Goal: Task Accomplishment & Management: Use online tool/utility

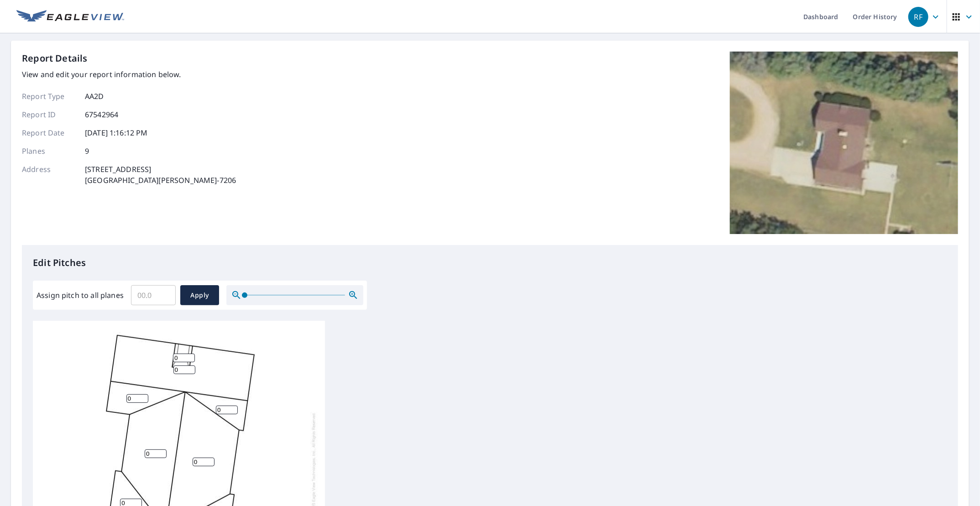
click at [157, 295] on input "Assign pitch to all planes" at bounding box center [153, 296] width 45 height 26
click at [164, 291] on input "0.1" at bounding box center [153, 296] width 45 height 26
click at [164, 291] on input "0.2" at bounding box center [153, 296] width 45 height 26
click at [164, 291] on input "0.3" at bounding box center [153, 296] width 45 height 26
type input "0.4"
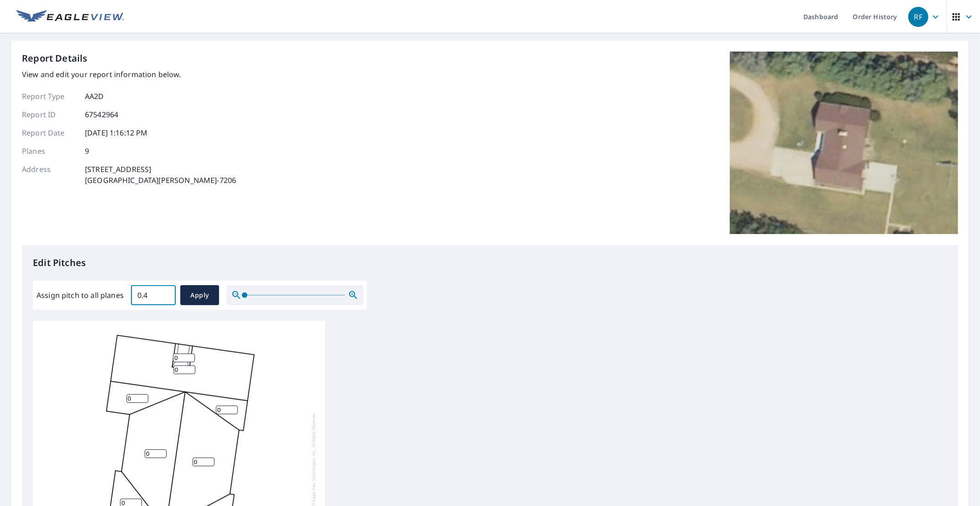
click at [164, 291] on input "0.4" at bounding box center [153, 296] width 45 height 26
click at [176, 351] on input "0" at bounding box center [184, 355] width 22 height 9
click at [183, 351] on input "0" at bounding box center [184, 355] width 22 height 9
type input "0"
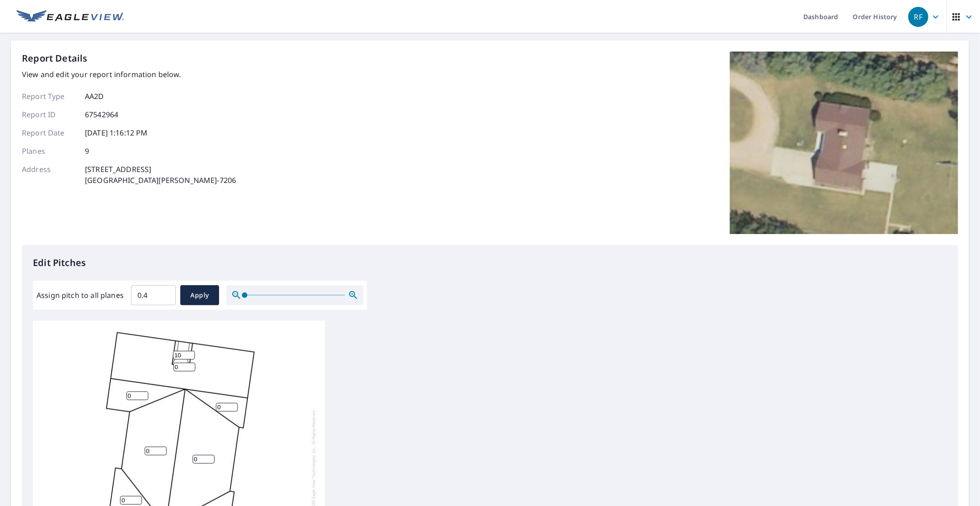
type input "10"
click at [225, 364] on div "0 0 0 0 0 0 0 0 10" at bounding box center [179, 461] width 292 height 287
click at [130, 392] on input "0" at bounding box center [137, 396] width 22 height 9
click at [144, 392] on input "1" at bounding box center [137, 396] width 22 height 9
click at [144, 392] on input "2" at bounding box center [137, 396] width 22 height 9
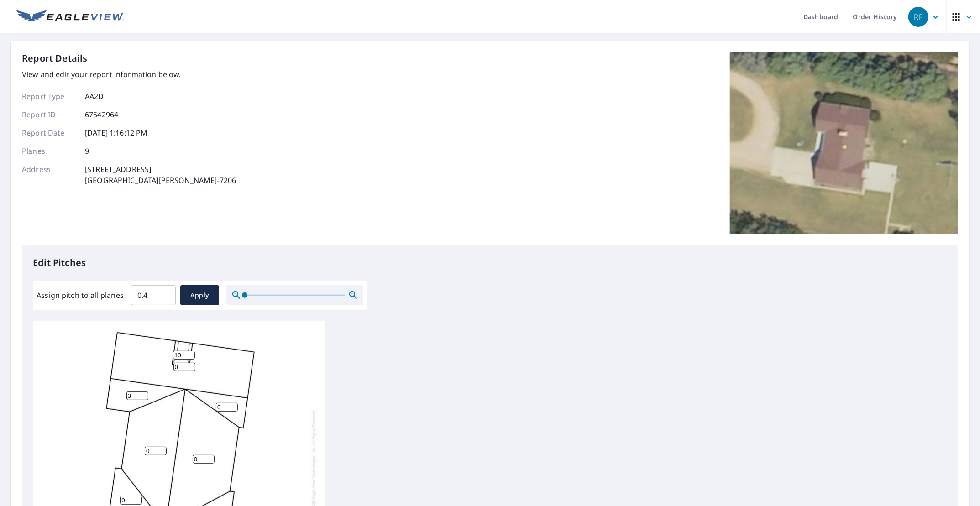
click at [144, 392] on input "3" at bounding box center [137, 396] width 22 height 9
click at [144, 392] on input "4" at bounding box center [137, 396] width 22 height 9
click at [144, 392] on input "5" at bounding box center [137, 396] width 22 height 9
click at [144, 392] on input "6" at bounding box center [137, 396] width 22 height 9
click at [142, 392] on input "7" at bounding box center [137, 396] width 22 height 9
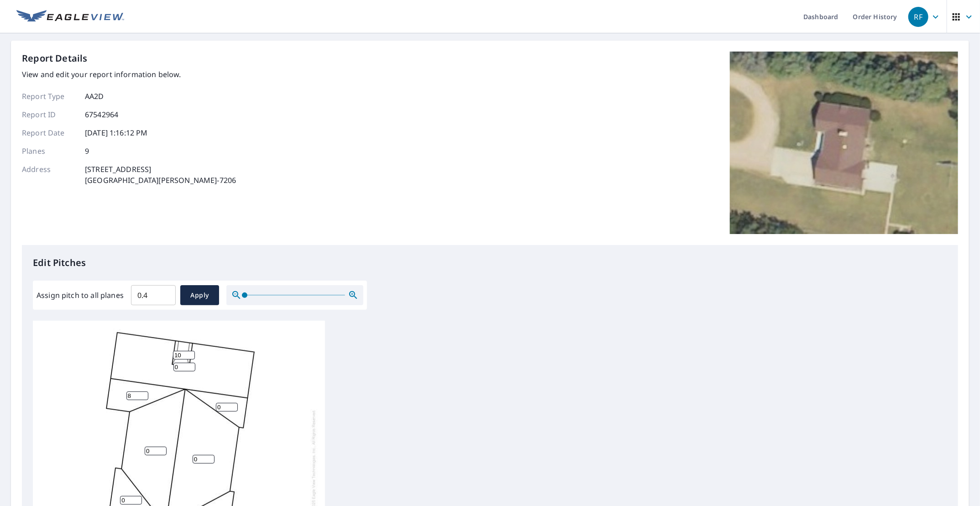
type input "8"
click at [142, 392] on input "8" at bounding box center [137, 396] width 22 height 9
click at [222, 403] on input "0" at bounding box center [227, 407] width 22 height 9
click at [233, 403] on input "2" at bounding box center [227, 407] width 22 height 9
click at [233, 403] on input "3" at bounding box center [227, 407] width 22 height 9
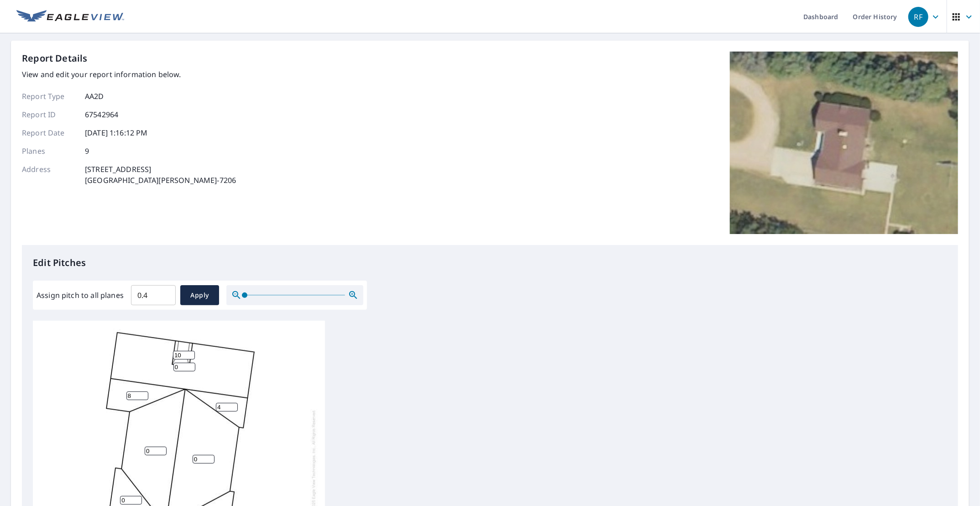
click at [233, 403] on input "4" at bounding box center [227, 407] width 22 height 9
click at [233, 403] on input "5" at bounding box center [227, 407] width 22 height 9
click at [233, 403] on input "6" at bounding box center [227, 407] width 22 height 9
click at [233, 403] on input "7" at bounding box center [227, 407] width 22 height 9
type input "8"
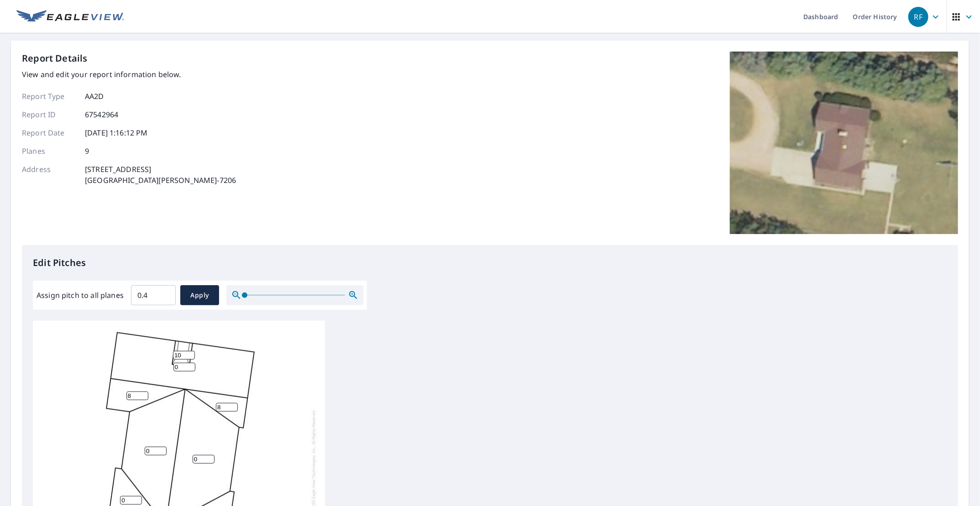
click at [233, 403] on input "8" at bounding box center [227, 407] width 22 height 9
click at [210, 455] on input "1" at bounding box center [204, 459] width 22 height 9
click at [210, 455] on input "2" at bounding box center [204, 459] width 22 height 9
click at [210, 455] on input "3" at bounding box center [204, 459] width 22 height 9
click at [210, 455] on input "4" at bounding box center [204, 459] width 22 height 9
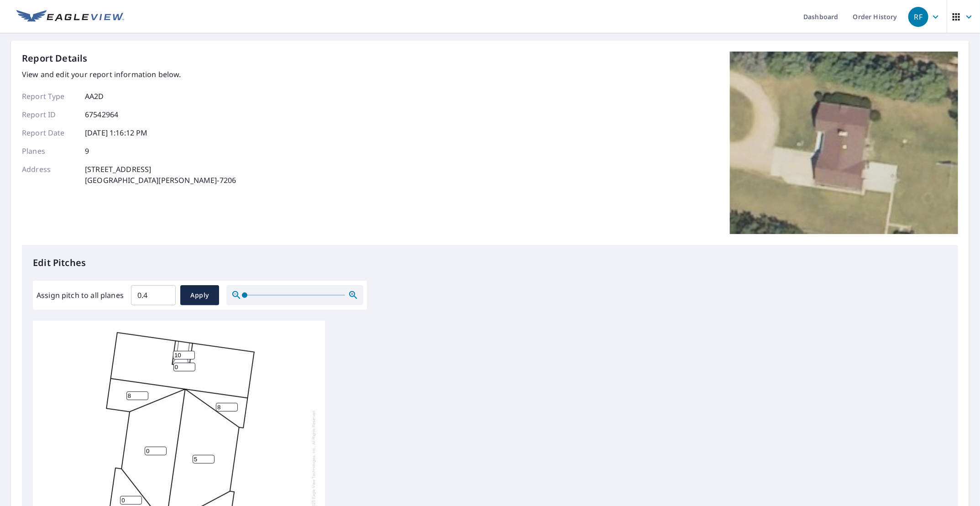
click at [210, 455] on input "5" at bounding box center [204, 459] width 22 height 9
click at [210, 455] on input "6" at bounding box center [204, 459] width 22 height 9
click at [210, 455] on input "7" at bounding box center [204, 459] width 22 height 9
type input "8"
click at [210, 455] on input "8" at bounding box center [204, 459] width 22 height 9
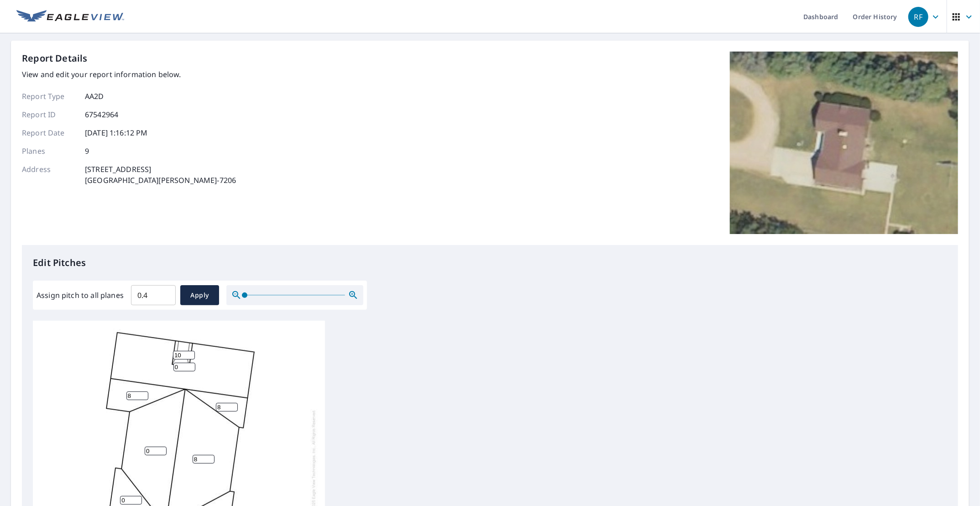
click at [152, 447] on input "0" at bounding box center [156, 451] width 22 height 9
click at [162, 447] on input "1" at bounding box center [156, 451] width 22 height 9
click at [162, 447] on input "2" at bounding box center [156, 451] width 22 height 9
click at [162, 447] on input "3" at bounding box center [156, 451] width 22 height 9
click at [162, 447] on input "4" at bounding box center [156, 451] width 22 height 9
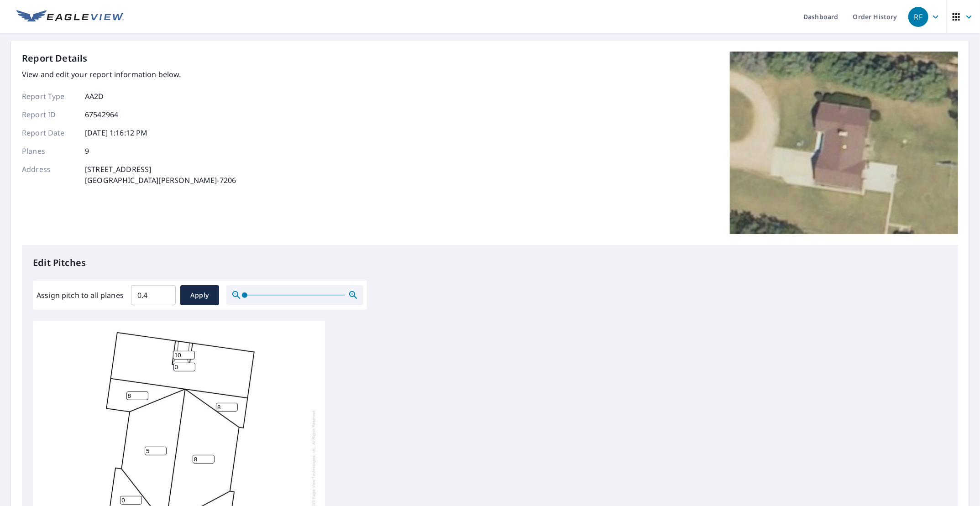
click at [162, 447] on input "5" at bounding box center [156, 451] width 22 height 9
click at [162, 447] on input "6" at bounding box center [156, 451] width 22 height 9
click at [162, 447] on input "7" at bounding box center [156, 451] width 22 height 9
type input "8"
click at [162, 447] on input "8" at bounding box center [156, 451] width 22 height 9
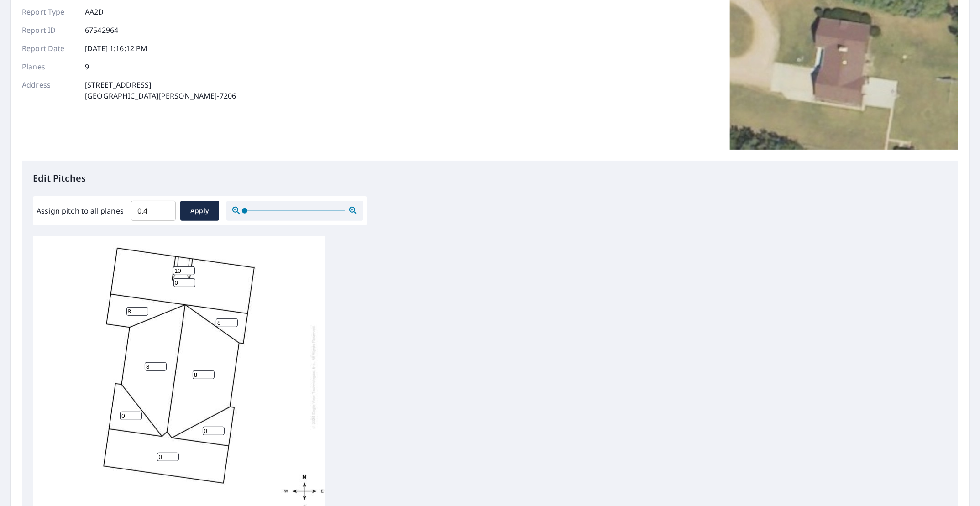
scroll to position [137, 0]
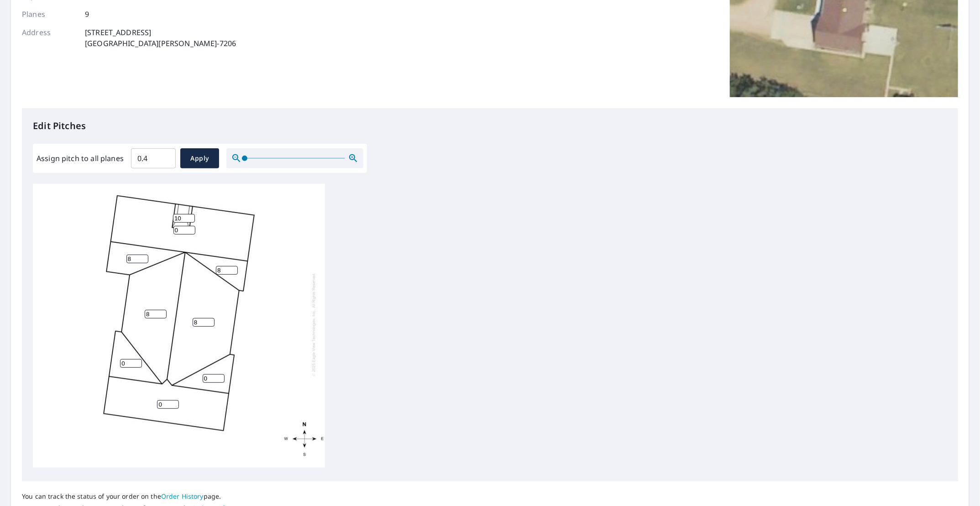
click at [209, 374] on input "0" at bounding box center [214, 378] width 22 height 9
type input "8"
click at [127, 359] on input "0" at bounding box center [131, 363] width 22 height 9
type input "8"
click at [168, 400] on input "0" at bounding box center [168, 404] width 22 height 9
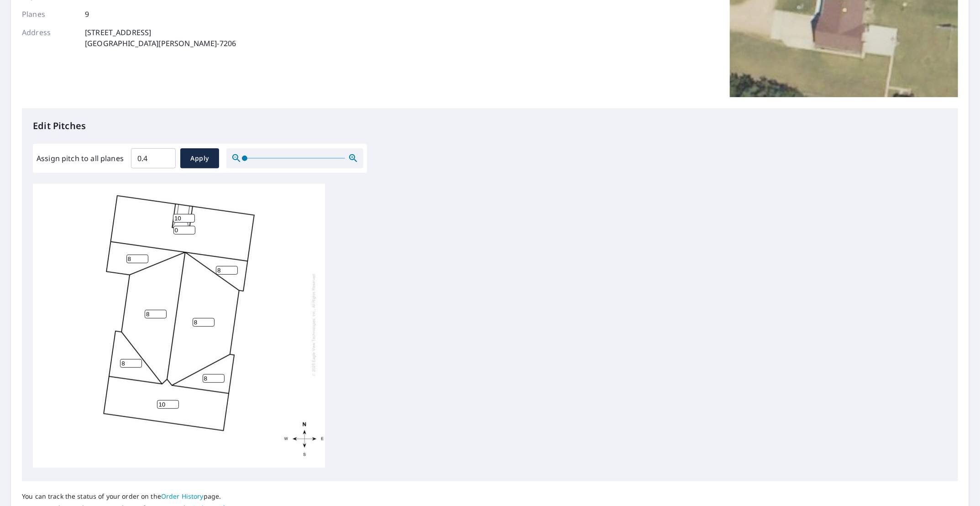
type input "10"
click at [281, 357] on div "0 8 8 10 8 8 8 8 10" at bounding box center [179, 324] width 292 height 287
drag, startPoint x: 155, startPoint y: 159, endPoint x: 103, endPoint y: 160, distance: 51.6
click at [105, 160] on div "Assign pitch to all planes 0.4 ​ Apply" at bounding box center [200, 158] width 327 height 20
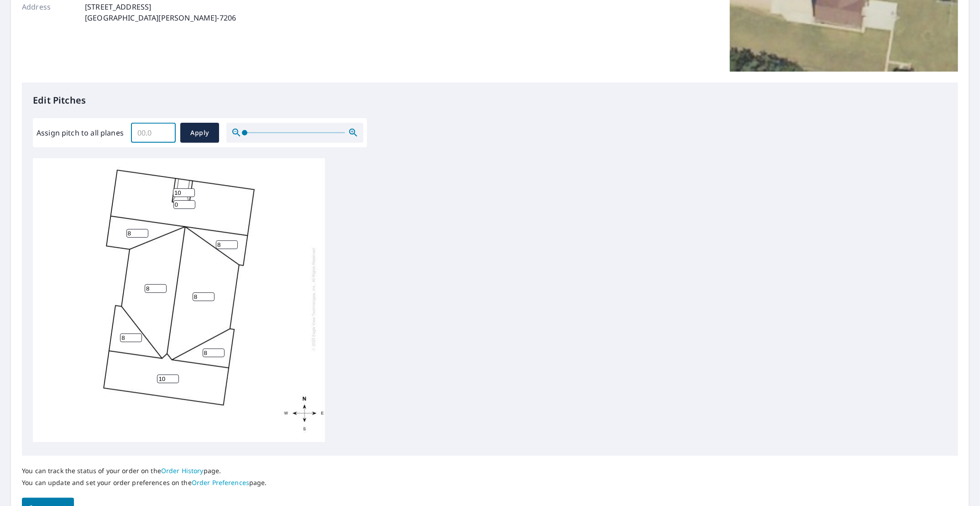
scroll to position [216, 0]
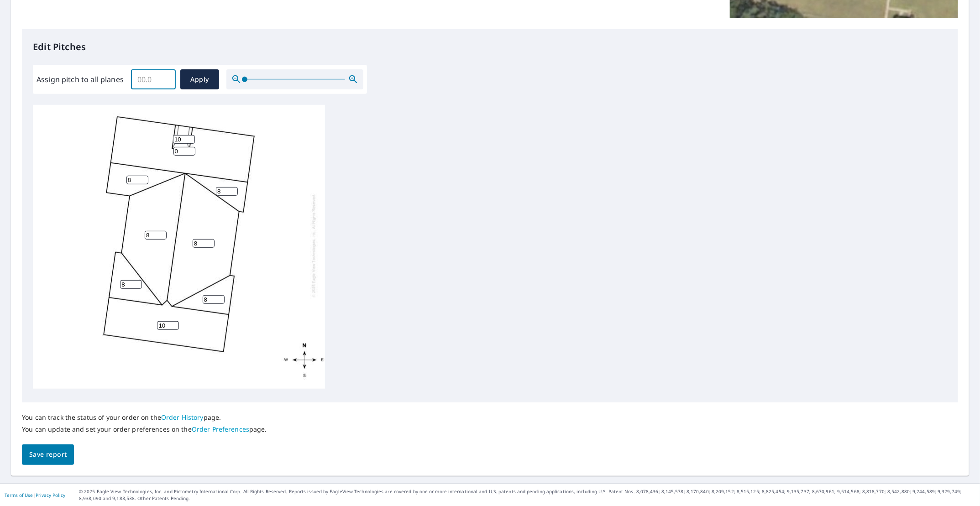
click at [60, 452] on span "Save report" at bounding box center [47, 454] width 37 height 11
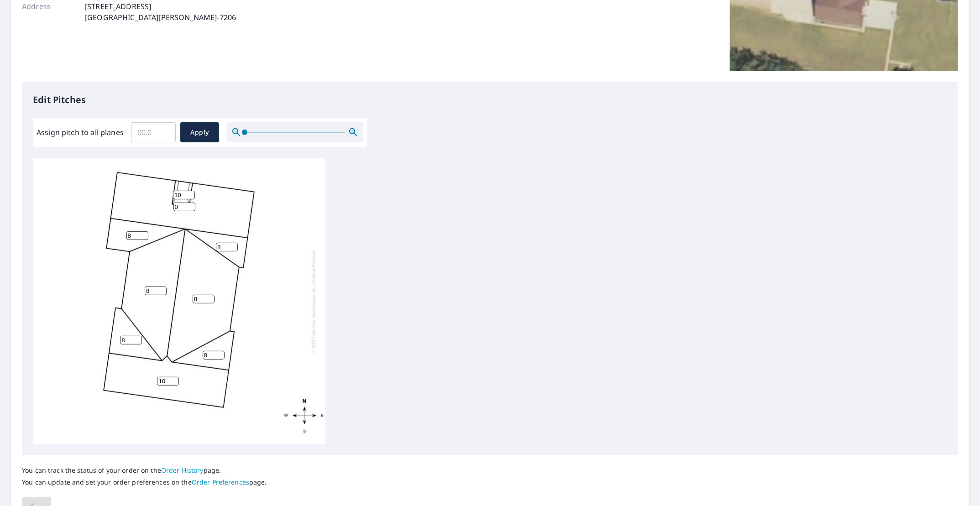
scroll to position [0, 0]
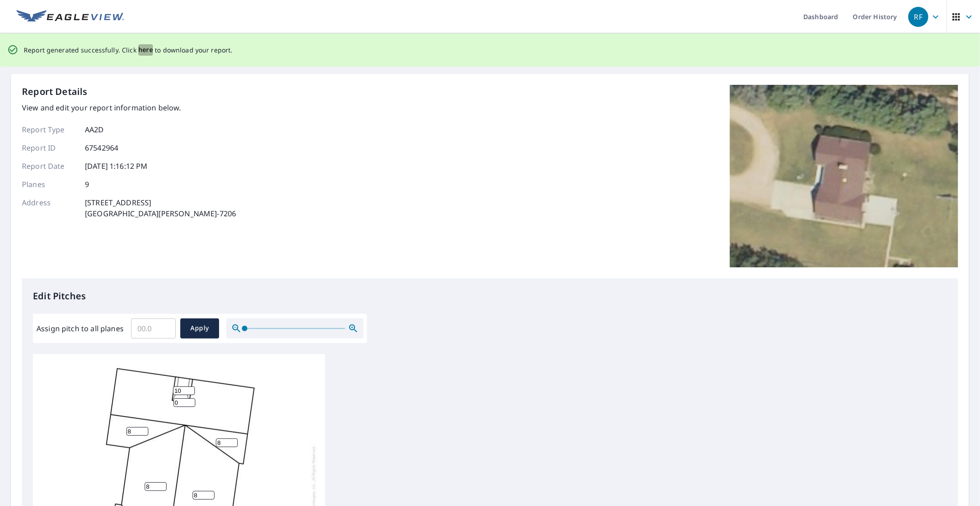
click at [145, 50] on span "here" at bounding box center [145, 49] width 15 height 11
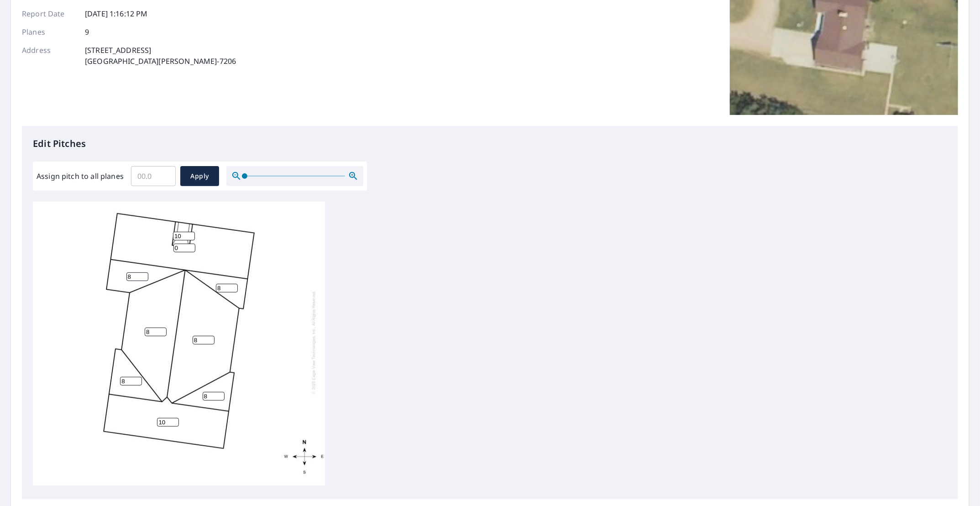
scroll to position [137, 0]
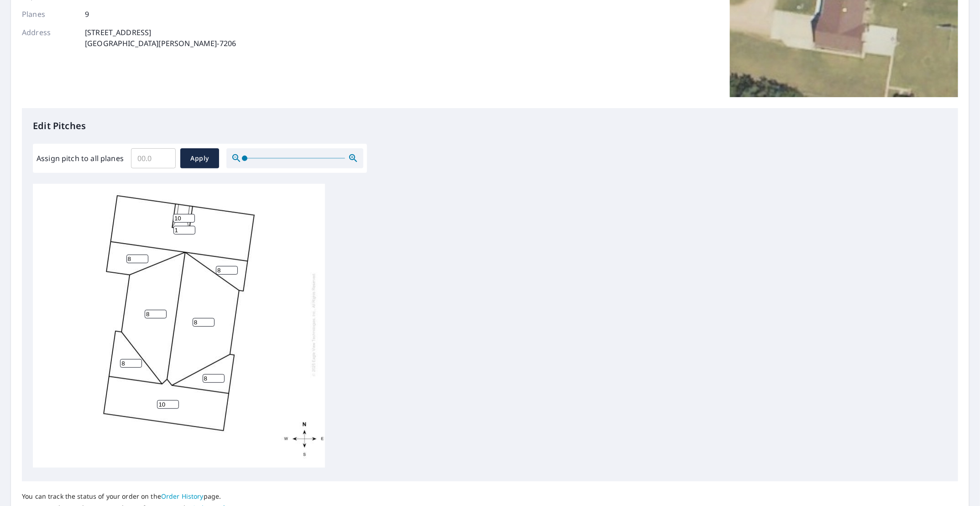
click at [192, 226] on input "1" at bounding box center [184, 230] width 22 height 9
click at [192, 226] on input "2" at bounding box center [184, 230] width 22 height 9
click at [192, 226] on input "11" at bounding box center [184, 230] width 22 height 9
click at [192, 226] on input "12" at bounding box center [184, 230] width 22 height 9
click at [190, 226] on input "11" at bounding box center [184, 230] width 22 height 9
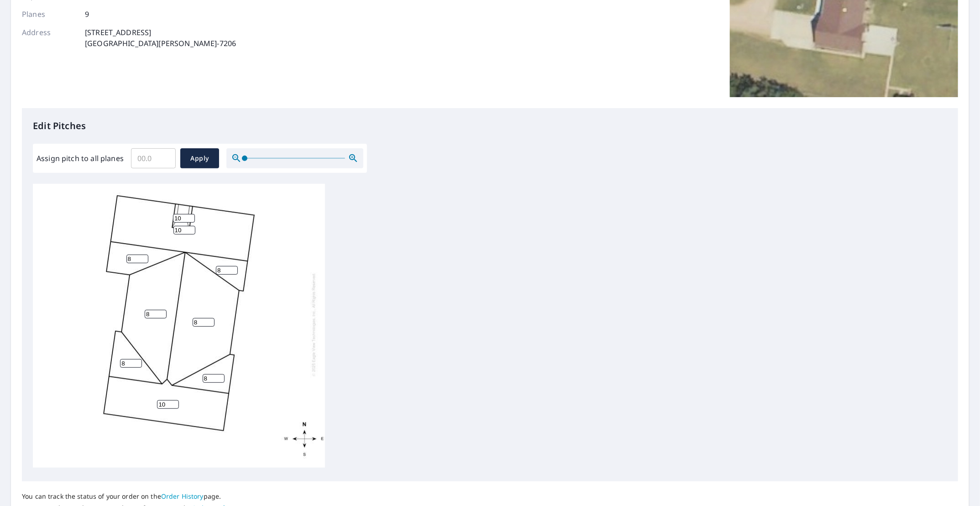
type input "10"
click at [190, 226] on input "10" at bounding box center [184, 230] width 22 height 9
click at [180, 214] on input "10" at bounding box center [184, 218] width 22 height 9
click at [190, 214] on input "9" at bounding box center [184, 218] width 22 height 9
click at [190, 214] on input "8" at bounding box center [184, 218] width 22 height 9
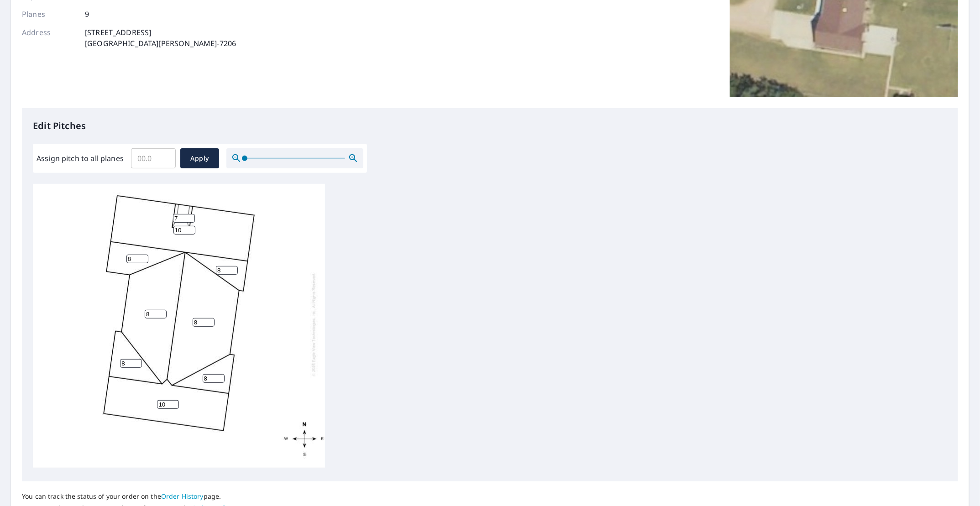
click at [190, 214] on input "7" at bounding box center [184, 218] width 22 height 9
click at [190, 214] on input "6" at bounding box center [184, 218] width 22 height 9
click at [190, 214] on input "5" at bounding box center [184, 218] width 22 height 9
type input "4"
click at [190, 214] on input "4" at bounding box center [184, 218] width 22 height 9
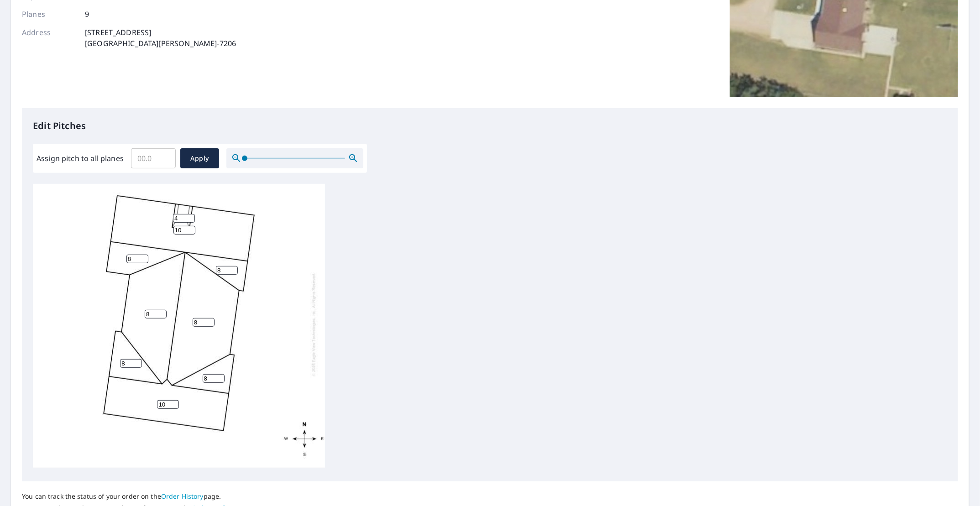
click at [222, 241] on div "10 8 8 10 8 8 8 8 4" at bounding box center [179, 324] width 292 height 287
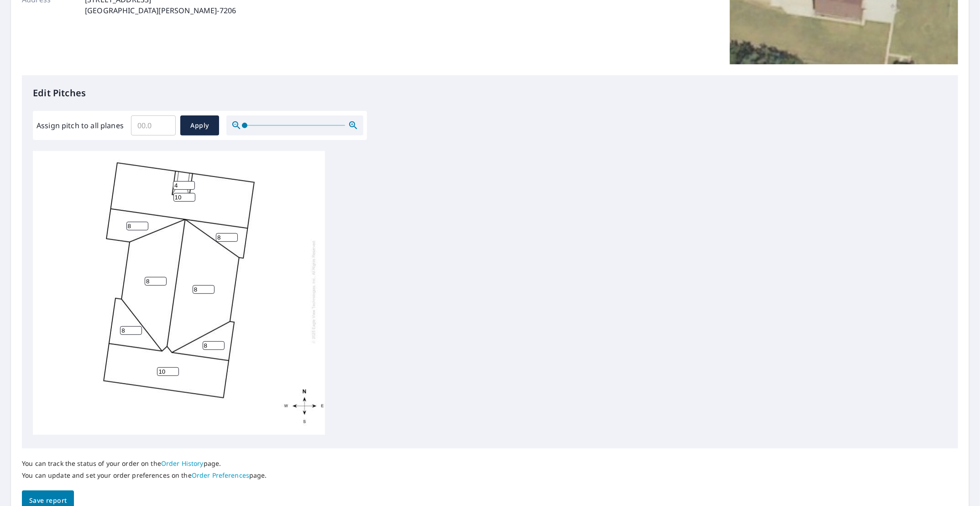
scroll to position [183, 0]
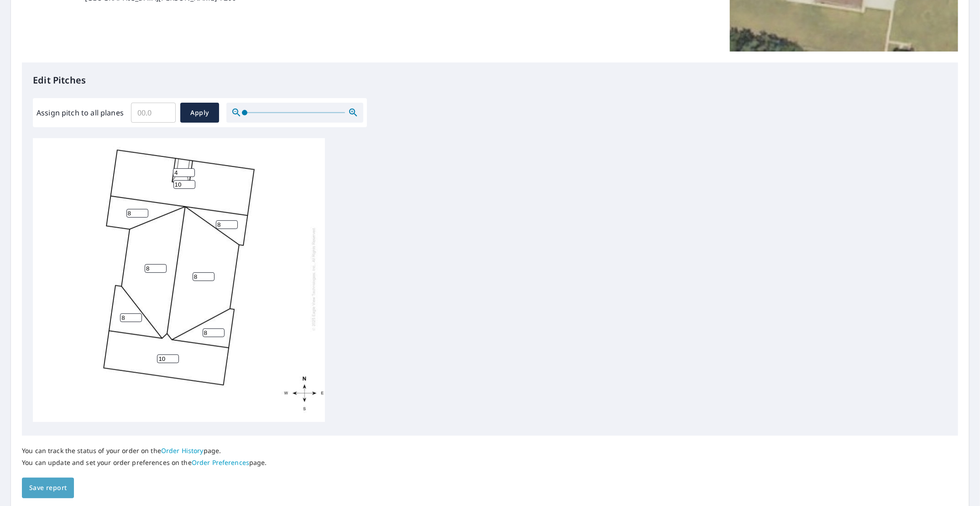
click at [66, 487] on span "Save report" at bounding box center [47, 487] width 37 height 11
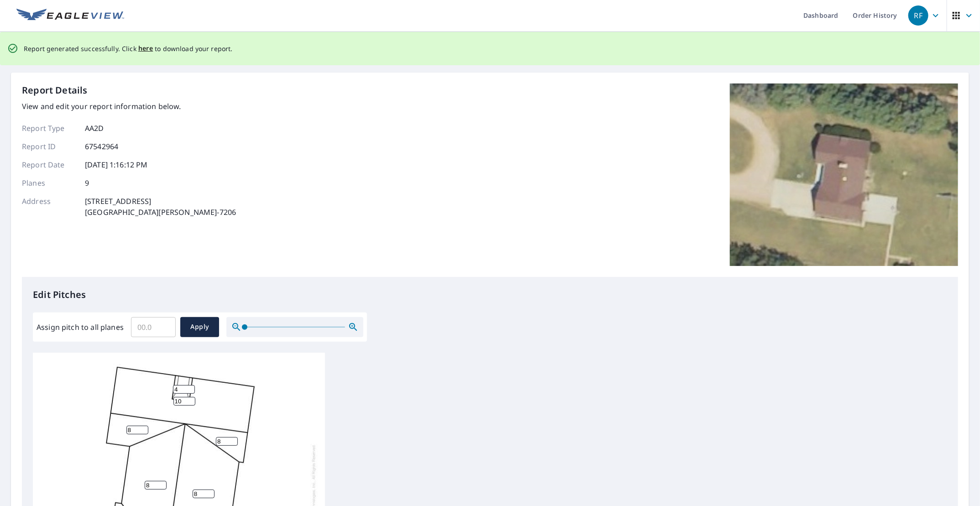
scroll to position [0, 0]
click at [142, 53] on span "here" at bounding box center [145, 49] width 15 height 11
